Goal: Task Accomplishment & Management: Manage account settings

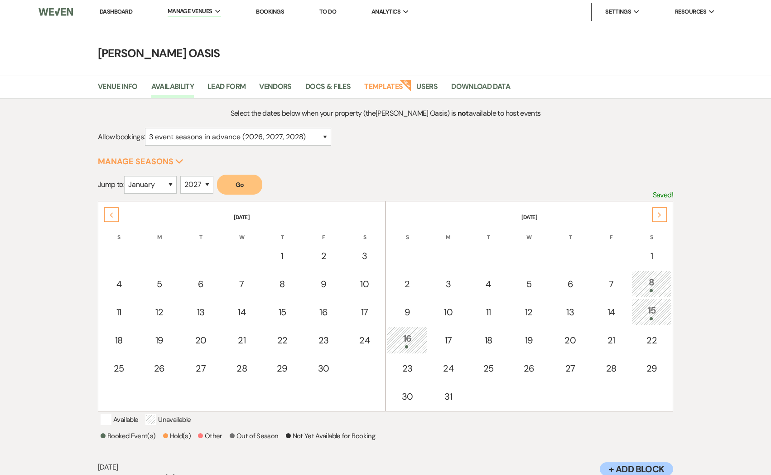
select select "3"
select select "2027"
click at [113, 12] on link "Dashboard" at bounding box center [116, 12] width 33 height 8
